Goal: Browse casually

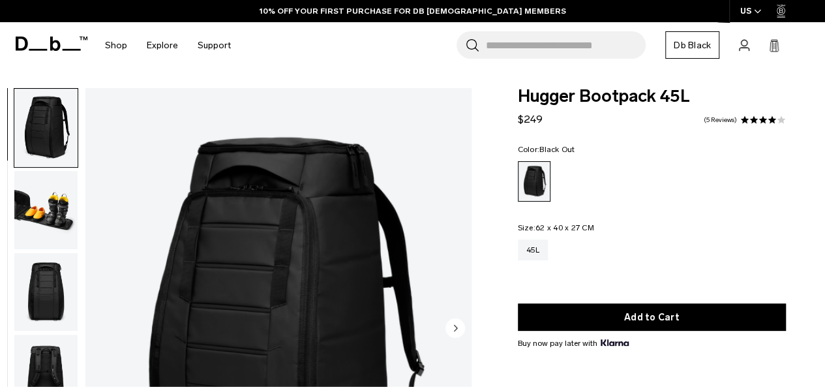
click at [39, 204] on img "button" at bounding box center [45, 210] width 63 height 78
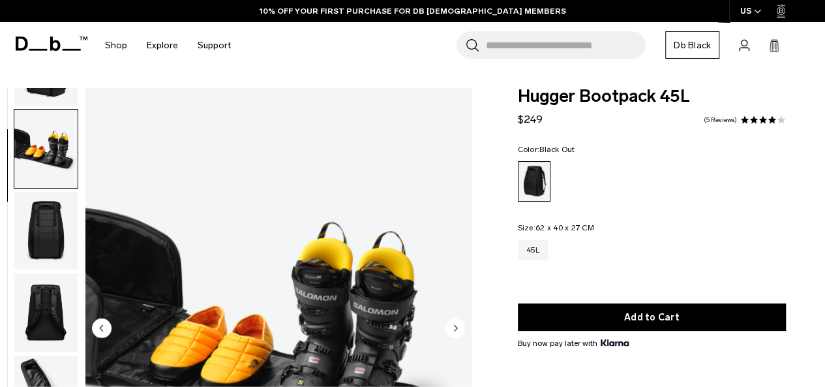
scroll to position [82, 0]
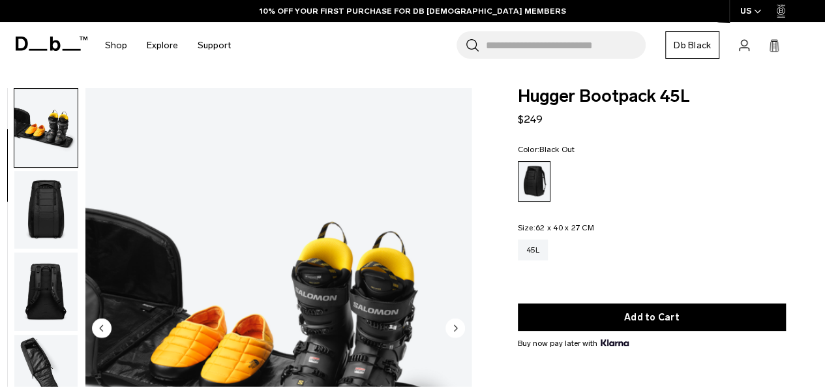
click at [29, 196] on img "button" at bounding box center [45, 210] width 63 height 78
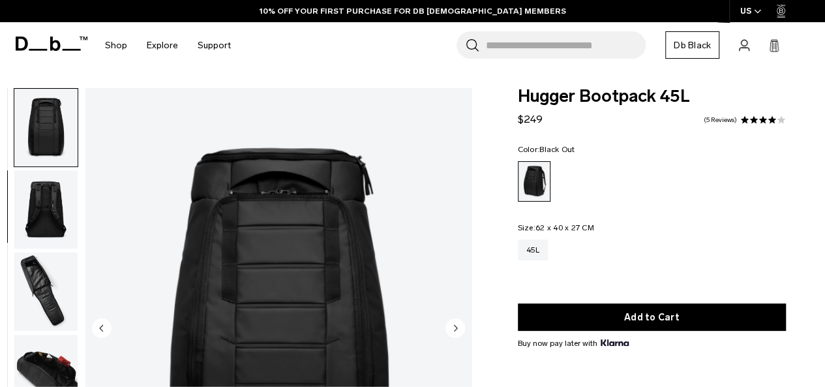
click at [44, 289] on img "button" at bounding box center [45, 291] width 63 height 78
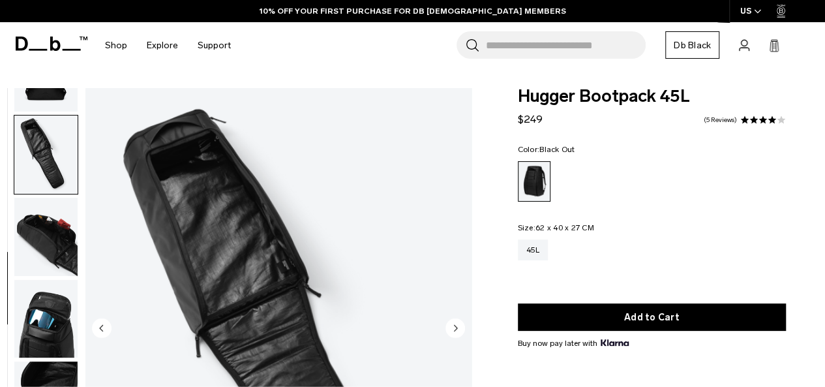
scroll to position [329, 0]
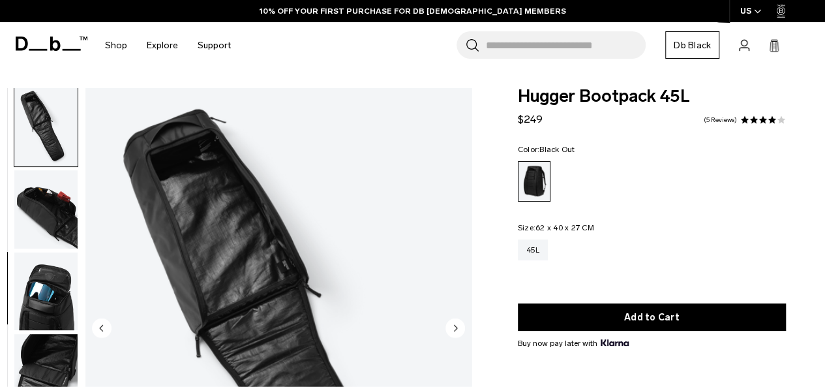
click at [40, 207] on img "button" at bounding box center [45, 209] width 63 height 78
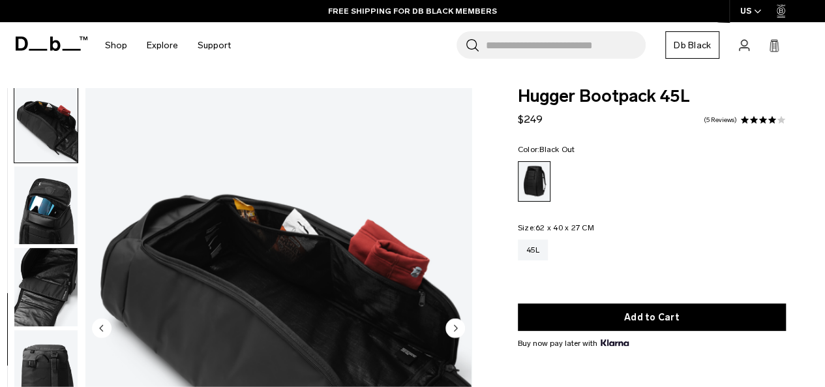
scroll to position [419, 0]
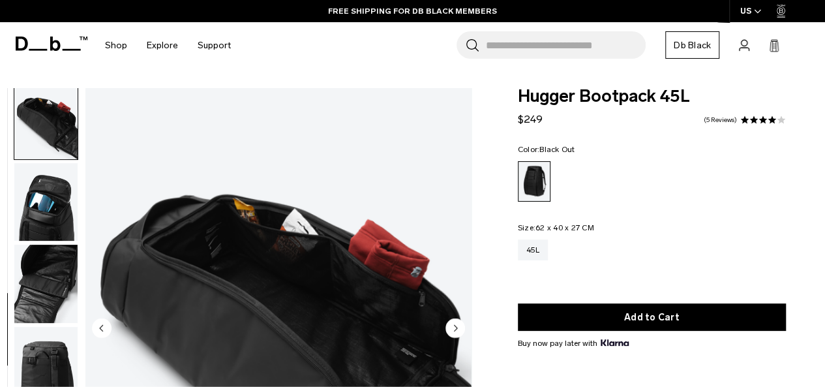
click at [44, 293] on img "button" at bounding box center [45, 283] width 63 height 78
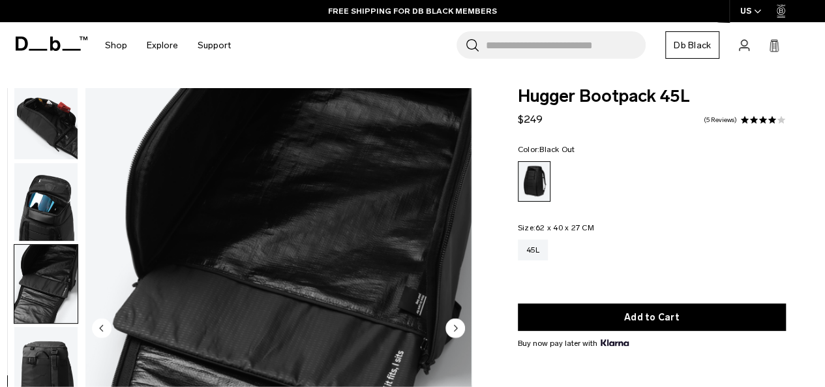
click at [43, 349] on img "button" at bounding box center [45, 366] width 63 height 78
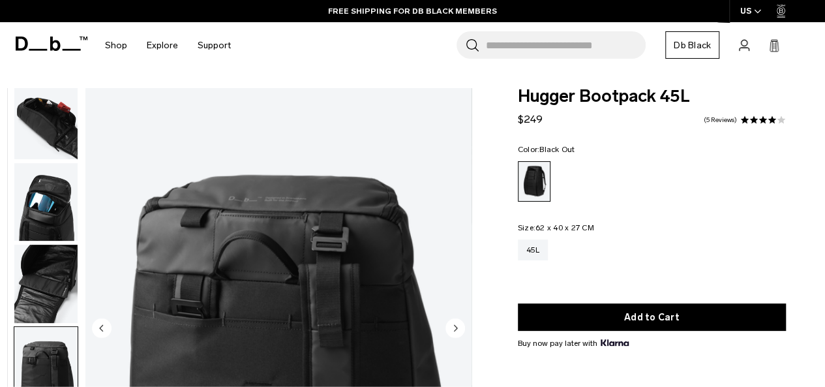
click at [43, 277] on img "button" at bounding box center [45, 283] width 63 height 78
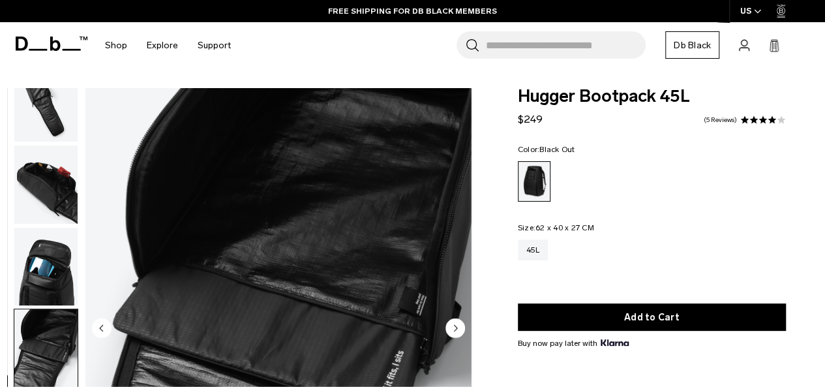
click at [43, 166] on img "button" at bounding box center [45, 184] width 63 height 78
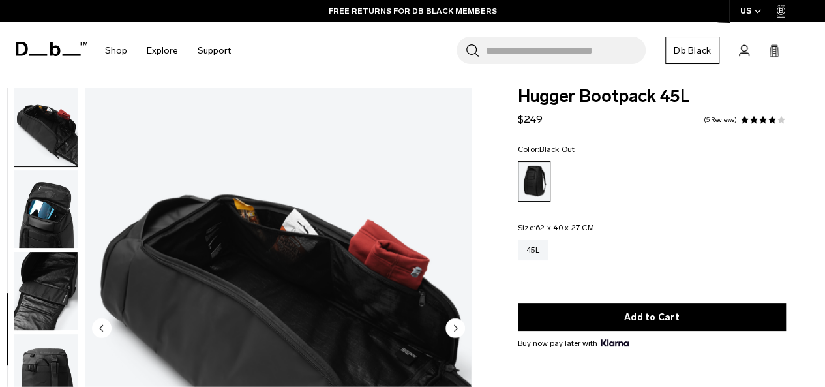
scroll to position [0, 0]
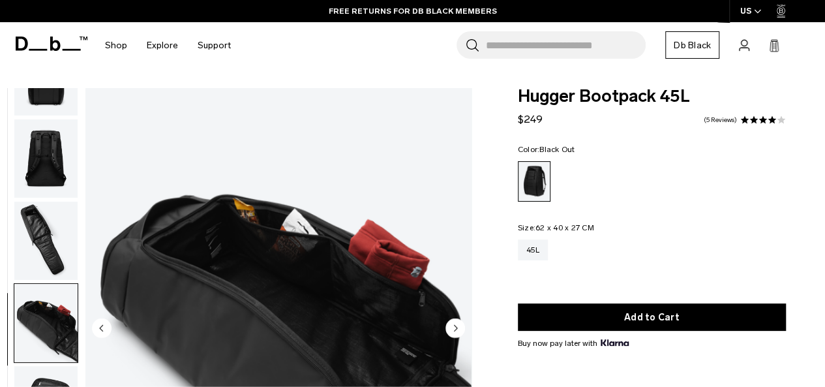
click at [50, 166] on img "button" at bounding box center [45, 158] width 63 height 78
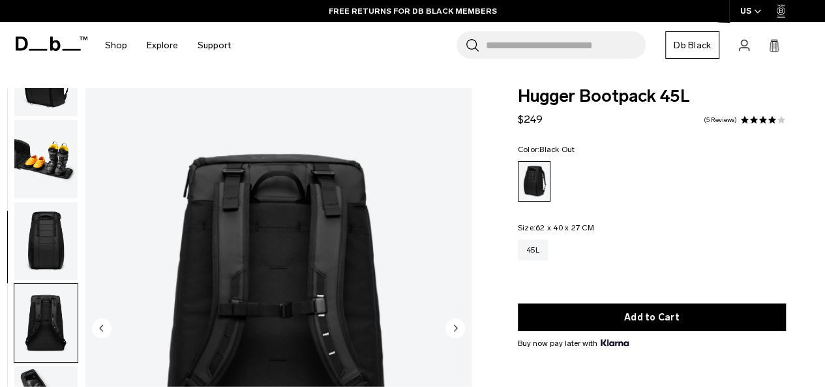
click at [48, 161] on img "button" at bounding box center [45, 159] width 63 height 78
